Goal: Check status: Check status

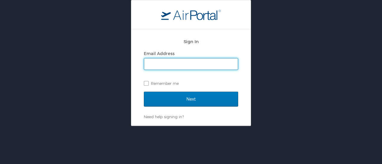
click at [159, 62] on input "Email Address" at bounding box center [191, 63] width 94 height 11
type input "shastings@westernuedu"
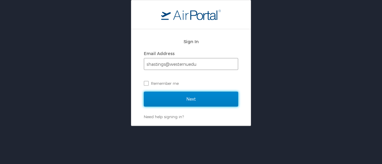
click at [144, 92] on input "Next" at bounding box center [191, 99] width 94 height 15
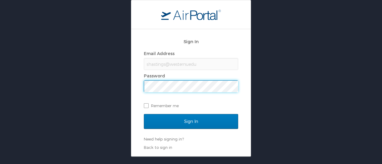
click at [144, 114] on input "Sign In" at bounding box center [191, 121] width 94 height 15
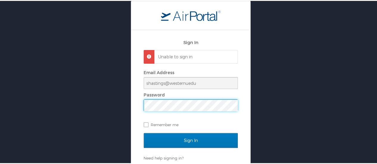
click at [103, 109] on div "Sign In Unable to sign in Email Address shastings@westernuedu Password Remember…" at bounding box center [191, 87] width 382 height 175
click at [144, 132] on input "Sign In" at bounding box center [191, 139] width 94 height 15
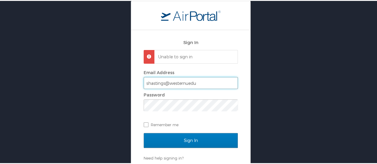
click at [187, 86] on input "shastings@westernuedu" at bounding box center [191, 82] width 94 height 11
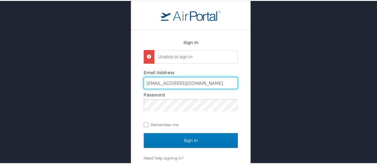
type input "[EMAIL_ADDRESS][DOMAIN_NAME]"
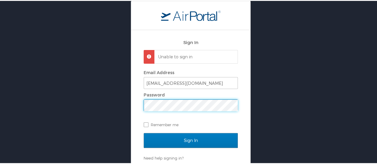
click at [144, 132] on input "Sign In" at bounding box center [191, 139] width 94 height 15
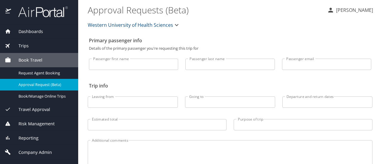
click at [152, 67] on input "Passenger first name" at bounding box center [133, 64] width 89 height 11
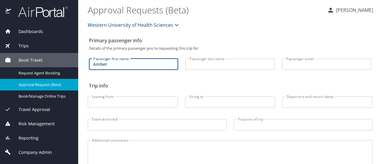
type input "Amber"
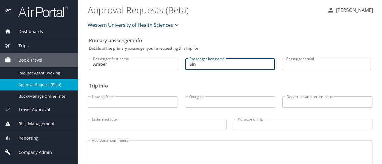
click at [206, 66] on input "Sin" at bounding box center [229, 64] width 89 height 11
click at [220, 65] on input "Singletary" at bounding box center [229, 64] width 89 height 11
click at [211, 67] on input "Singletary" at bounding box center [229, 64] width 89 height 11
type input "Singletary"
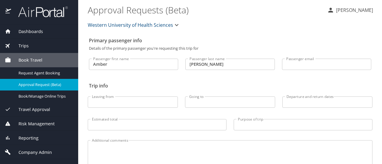
click at [179, 83] on h2 "Trip info" at bounding box center [230, 86] width 282 height 10
click at [28, 62] on span "Book Travel" at bounding box center [26, 60] width 31 height 7
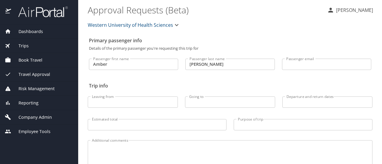
click at [28, 46] on span "Trips" at bounding box center [20, 46] width 18 height 7
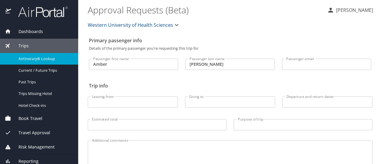
click at [34, 57] on span "Airtinerary® Lookup" at bounding box center [44, 59] width 52 height 6
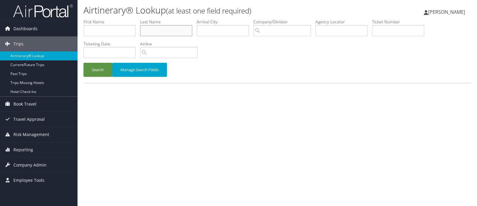
click at [155, 32] on input "text" at bounding box center [166, 30] width 52 height 11
click at [106, 30] on input "text" at bounding box center [110, 30] width 52 height 11
type input "amber"
type input "[PERSON_NAME]"
click at [84, 63] on button "Search" at bounding box center [98, 70] width 29 height 14
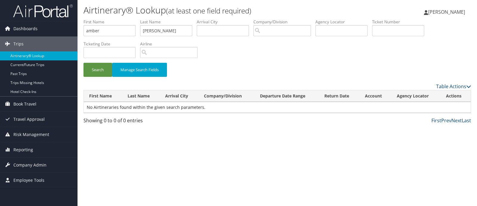
drag, startPoint x: 296, startPoint y: 63, endPoint x: 295, endPoint y: 57, distance: 6.6
click at [296, 65] on div "Search Manage Search Fields" at bounding box center [277, 73] width 397 height 20
click at [267, 66] on div "Search Manage Search Fields" at bounding box center [277, 73] width 397 height 20
drag, startPoint x: 257, startPoint y: 132, endPoint x: 253, endPoint y: 118, distance: 14.5
click at [257, 132] on div "Airtinerary® Lookup (at least one field required) [PERSON_NAME] [PERSON_NAME] M…" at bounding box center [278, 103] width 400 height 206
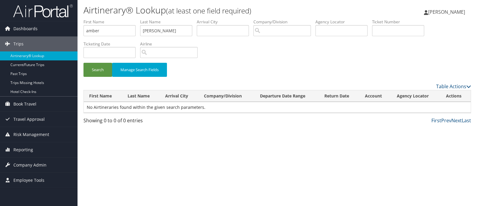
click at [204, 144] on div "Airtinerary® Lookup (at least one field required) [PERSON_NAME] [PERSON_NAME] M…" at bounding box center [278, 103] width 400 height 206
click at [171, 154] on div "Airtinerary® Lookup (at least one field required) [PERSON_NAME] [PERSON_NAME] M…" at bounding box center [278, 103] width 400 height 206
